Goal: Task Accomplishment & Management: Manage account settings

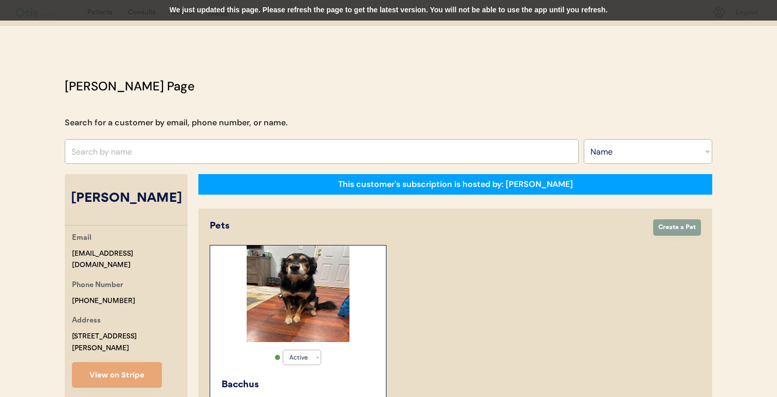
select select ""Name""
select select "true"
click at [282, 156] on input "text" at bounding box center [322, 151] width 514 height 25
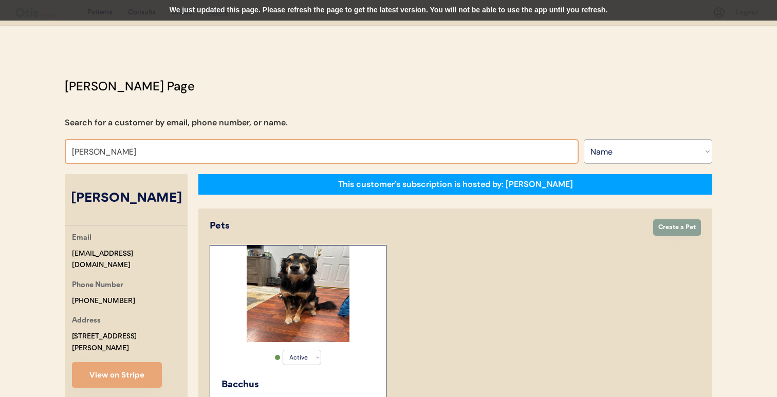
type input "[PERSON_NAME]"
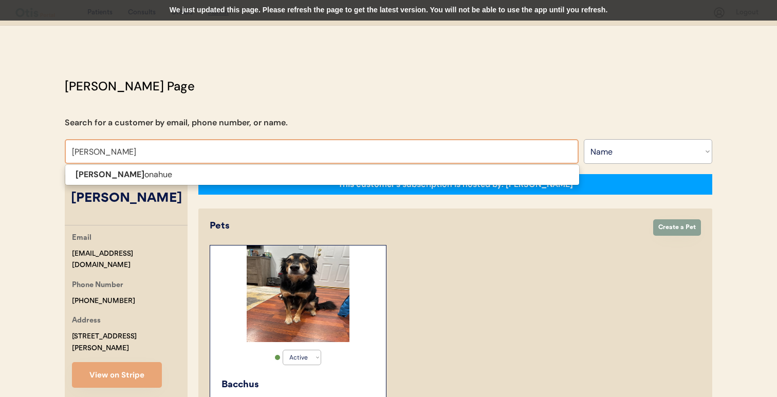
type input "francis donahue"
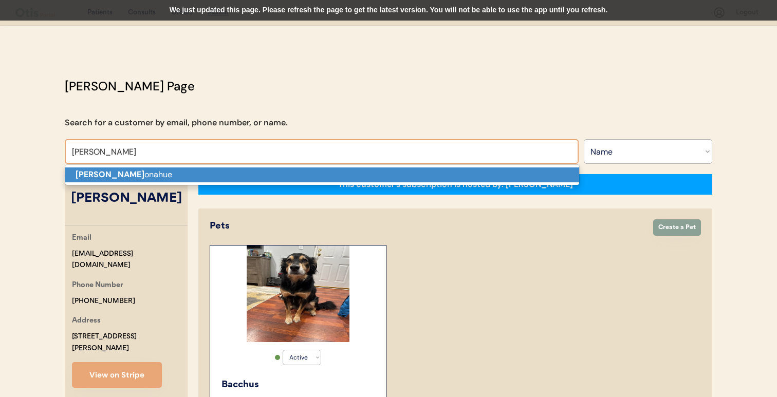
click at [275, 174] on p "Francis D onahue" at bounding box center [322, 174] width 514 height 15
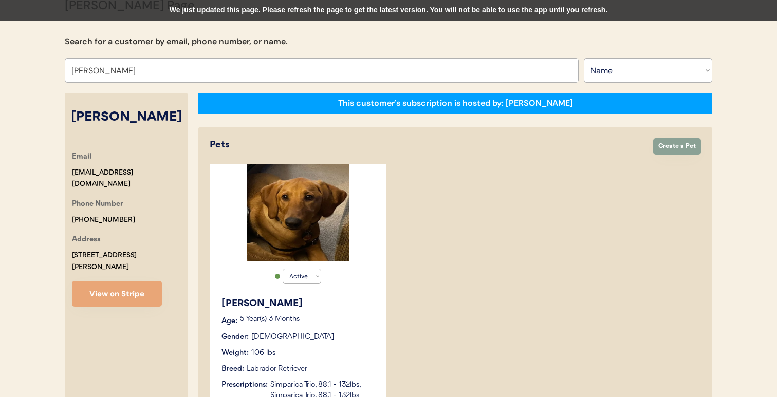
scroll to position [118, 0]
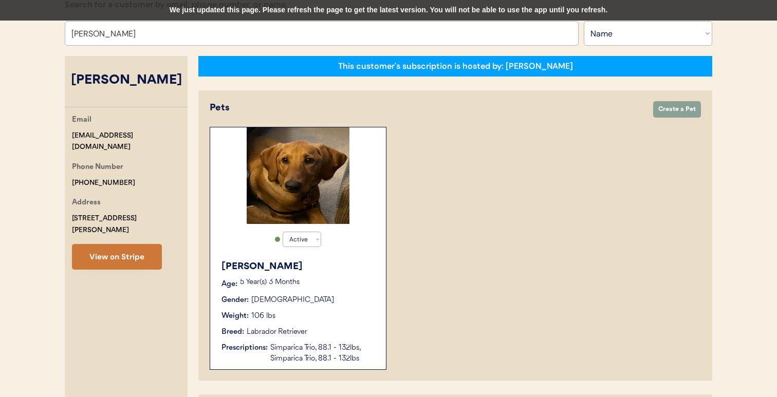
type input "[PERSON_NAME]"
click at [143, 246] on button "View on Stripe" at bounding box center [117, 257] width 90 height 26
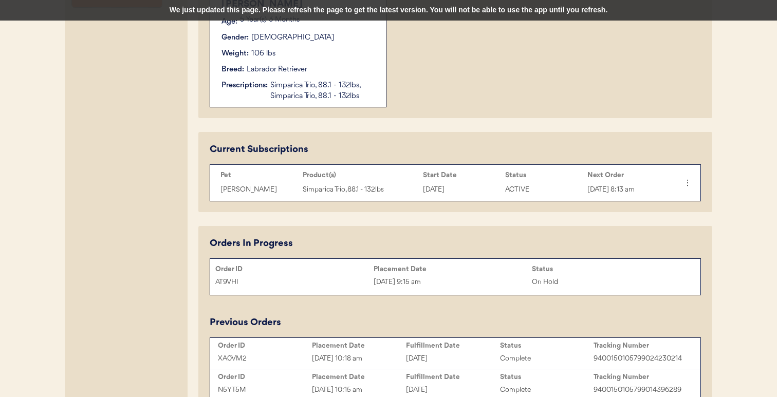
scroll to position [380, 0]
click at [439, 7] on div "We just updated this page. Please refresh the page to get the latest version. Y…" at bounding box center [388, 10] width 777 height 21
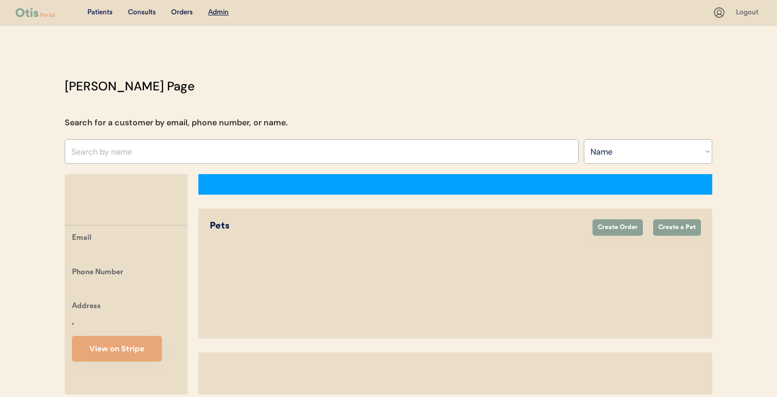
select select ""Name""
select select "true"
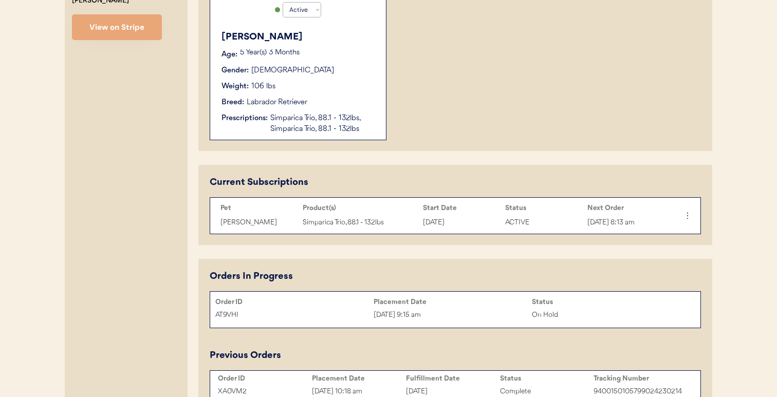
scroll to position [392, 0]
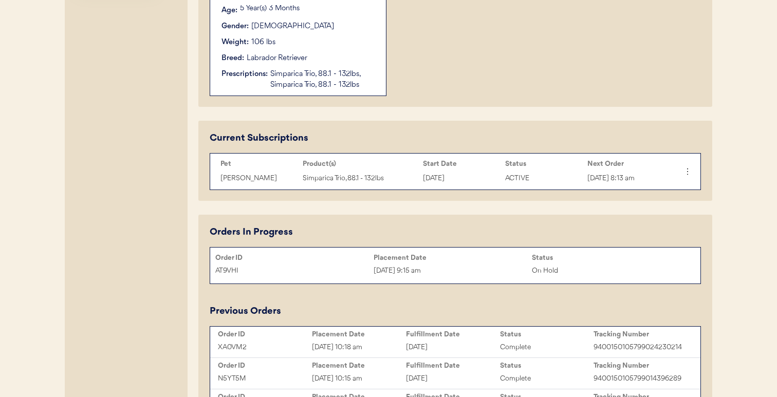
click at [383, 269] on div "[DATE] 9:15 am" at bounding box center [452, 271] width 158 height 12
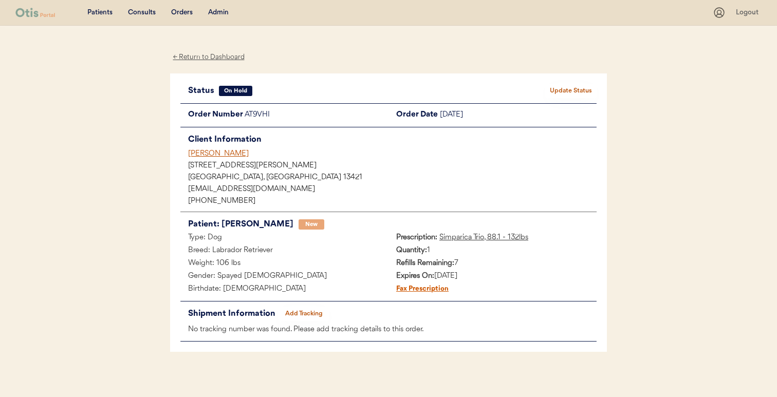
click at [572, 93] on button "Update Status" at bounding box center [570, 91] width 51 height 14
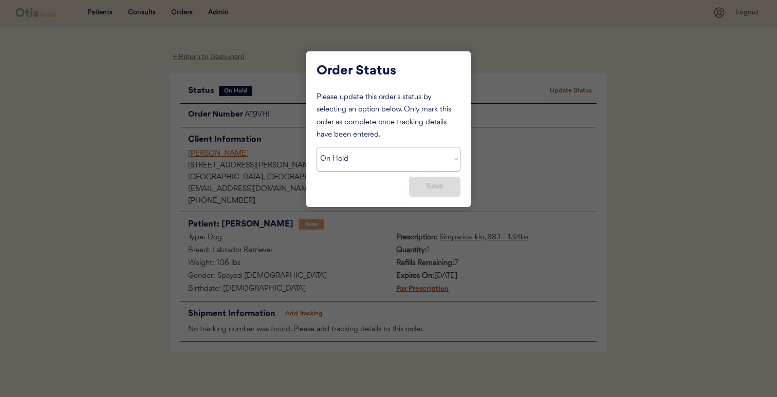
click at [416, 148] on select "Status On Hold New In Progress Complete Pending HW Consent Canceled" at bounding box center [388, 159] width 144 height 25
select select ""new""
click at [316, 147] on select "Status On Hold New In Progress Complete Pending HW Consent Canceled" at bounding box center [388, 159] width 144 height 25
click at [435, 184] on button "Save" at bounding box center [434, 187] width 51 height 20
